Goal: Feedback & Contribution: Submit feedback/report problem

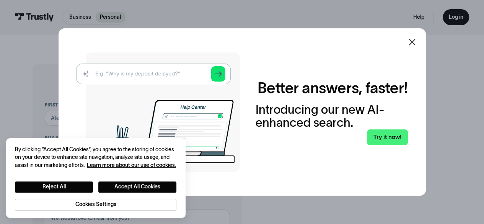
click at [417, 41] on icon at bounding box center [412, 42] width 9 height 9
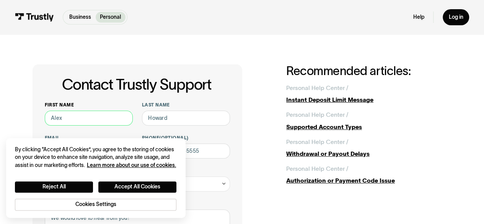
click at [110, 121] on input "First name" at bounding box center [89, 118] width 88 height 15
click at [110, 122] on input "First name" at bounding box center [89, 118] width 88 height 15
type input "[PERSON_NAME]"
type input "[EMAIL_ADDRESS][DOMAIN_NAME]"
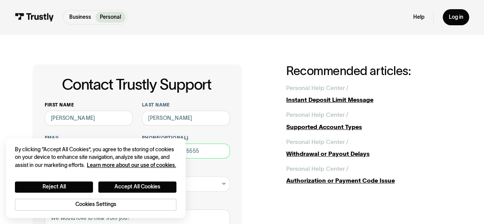
type input "(414) 416-0321"
click at [160, 188] on button "Accept All Cookies" at bounding box center [137, 186] width 78 height 11
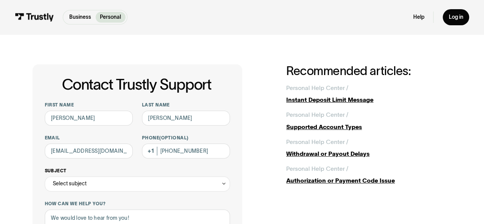
click at [130, 189] on div "Select subject" at bounding box center [138, 184] width 186 height 15
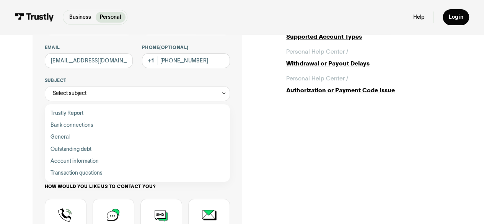
scroll to position [92, 0]
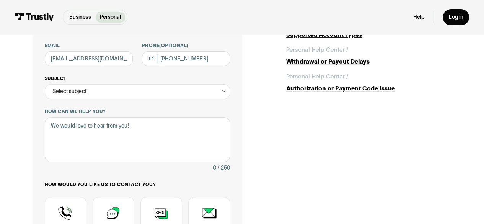
click at [214, 90] on div "Select subject" at bounding box center [138, 91] width 186 height 15
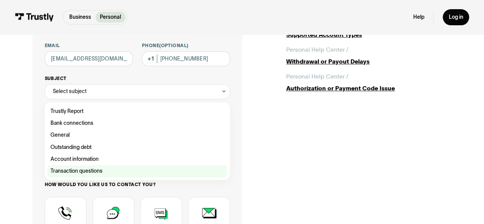
click at [113, 173] on div "Contact Trustly Support" at bounding box center [137, 171] width 180 height 12
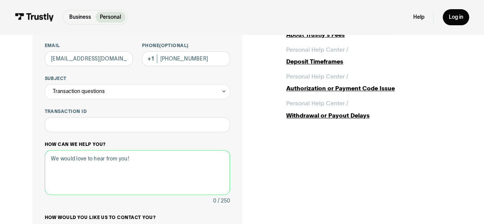
click at [106, 156] on textarea "How can we help you?" at bounding box center [138, 172] width 186 height 45
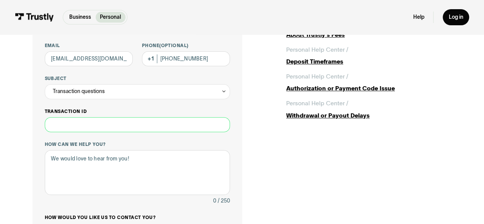
click at [111, 122] on input "Transaction ID" at bounding box center [138, 124] width 186 height 15
click at [142, 96] on div "Transaction questions" at bounding box center [138, 91] width 186 height 15
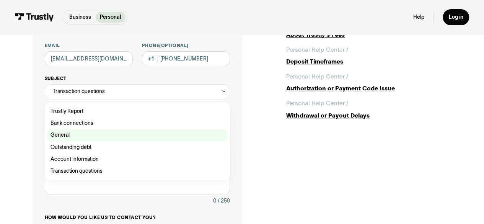
click at [110, 134] on div "Contact Trustly Support" at bounding box center [137, 135] width 180 height 12
type input "*******"
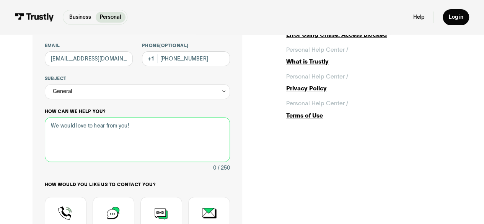
click at [103, 144] on textarea "How can we help you?" at bounding box center [138, 139] width 186 height 45
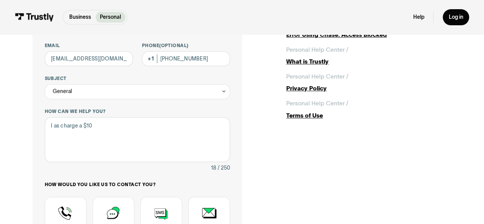
click at [159, 100] on div "First name Jamie Last name ANDRIACCHI Email jamieandriacchi@gmail.com Phone (Op…" at bounding box center [138, 143] width 186 height 267
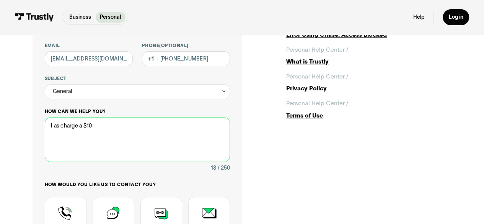
click at [127, 119] on textarea "I as charge a $10" at bounding box center [138, 139] width 186 height 45
click at [108, 126] on textarea "I as charge a $10 twice for using Fanduel Sports booking" at bounding box center [138, 139] width 186 height 45
click at [93, 127] on textarea "I as charge a $10 twice for using Fanduel Sports booking" at bounding box center [138, 139] width 186 height 45
click at [89, 137] on textarea "I as charge a $10 cash advance fee twice for using Fanduel Sports booking" at bounding box center [138, 139] width 186 height 45
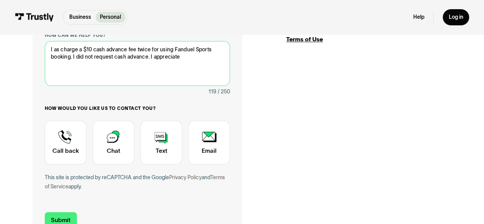
scroll to position [170, 0]
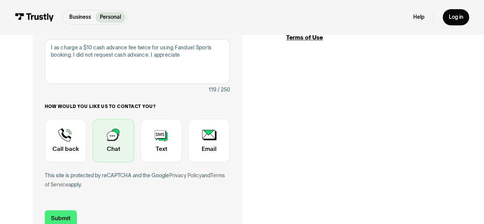
click at [110, 151] on div "Contact Trustly Support" at bounding box center [114, 141] width 42 height 44
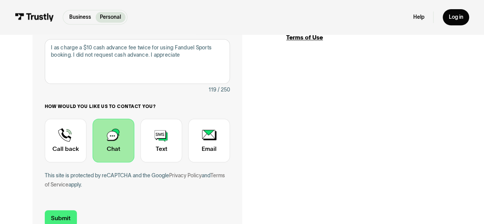
click at [119, 134] on div "Contact Trustly Support" at bounding box center [114, 141] width 42 height 44
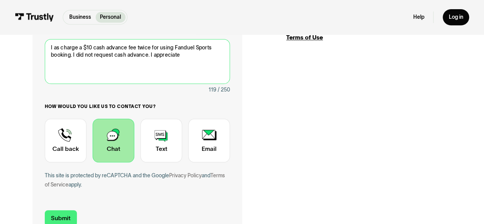
click at [195, 59] on textarea "I as charge a $10 cash advance fee twice for using Fanduel Sports booking. I di…" at bounding box center [138, 61] width 186 height 45
type textarea "I as charge a $10 cash advance fee twice for using Fanduel Sports booking. I di…"
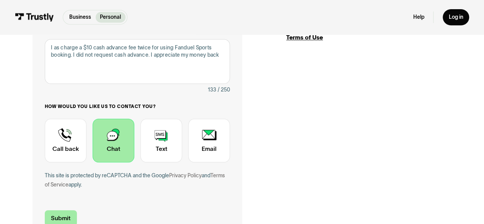
click at [70, 221] on input "Submit" at bounding box center [61, 218] width 32 height 16
type input "[PHONE_NUMBER]"
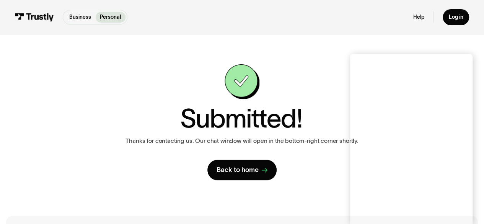
click at [63, 214] on div "Business Personal Business Personal Help Log in Business Personal Help Log in C…" at bounding box center [242, 226] width 484 height 452
click at [249, 175] on link "Back to home" at bounding box center [242, 170] width 69 height 21
click at [481, 83] on div "Contact Trustly Support First name [PERSON_NAME] Last name [PERSON_NAME] [EMAIL…" at bounding box center [242, 122] width 484 height 176
